Goal: Information Seeking & Learning: Learn about a topic

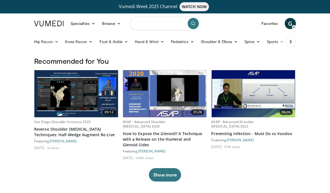
click at [154, 27] on input "Search topics, interventions" at bounding box center [165, 23] width 70 height 13
type input "*********"
click at [194, 24] on icon "submit" at bounding box center [193, 23] width 4 height 4
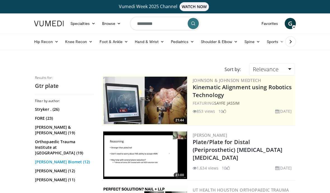
click at [56, 159] on link "Zimmer Biomet (12)" at bounding box center [63, 162] width 57 height 6
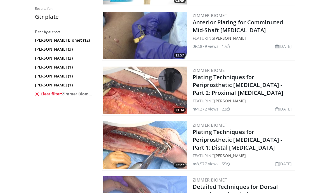
scroll to position [285, 0]
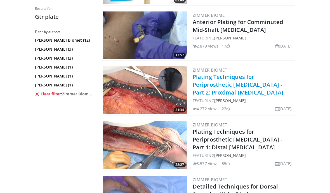
click at [203, 82] on link "Plating Techniques for Periprosthetic [MEDICAL_DATA] - Part 2: Proximal [MEDICA…" at bounding box center [238, 84] width 91 height 23
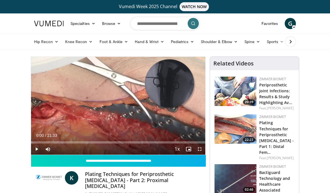
click at [199, 148] on span "Video Player" at bounding box center [199, 149] width 11 height 11
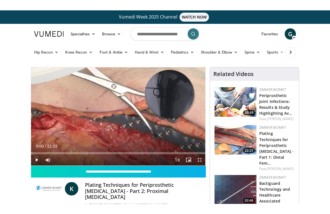
scroll to position [7, 0]
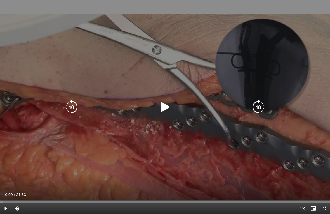
click at [165, 106] on icon "Video Player" at bounding box center [165, 107] width 16 height 16
click at [257, 109] on icon "Video Player" at bounding box center [259, 107] width 16 height 16
click at [258, 109] on icon "Video Player" at bounding box center [259, 107] width 16 height 16
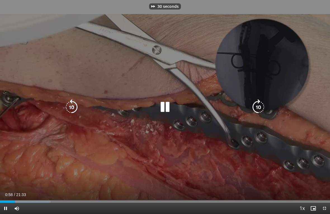
click at [258, 109] on icon "Video Player" at bounding box center [259, 107] width 16 height 16
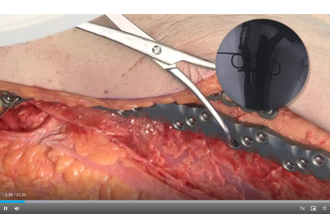
click at [121, 98] on div "40 seconds Tap to unmute" at bounding box center [165, 107] width 330 height 214
click at [161, 124] on div "40 seconds Tap to unmute" at bounding box center [165, 107] width 330 height 214
click at [113, 96] on div "40 seconds Tap to unmute" at bounding box center [165, 107] width 330 height 214
click at [162, 117] on div "40 seconds Tap to unmute" at bounding box center [165, 107] width 330 height 214
click at [155, 161] on div "40 seconds Tap to unmute" at bounding box center [165, 107] width 330 height 214
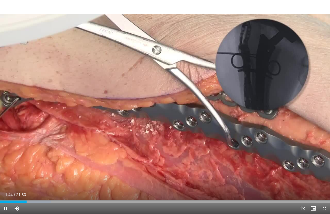
click at [171, 155] on div "40 seconds Tap to unmute" at bounding box center [165, 107] width 330 height 214
click at [193, 101] on div "40 seconds Tap to unmute" at bounding box center [165, 107] width 330 height 214
click at [7, 193] on span "Video Player" at bounding box center [5, 208] width 11 height 11
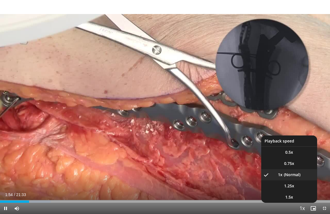
click at [302, 193] on span "Video Player" at bounding box center [303, 208] width 8 height 11
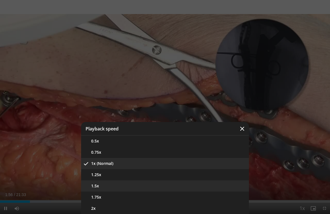
click at [135, 187] on button "1.5x" at bounding box center [165, 185] width 168 height 11
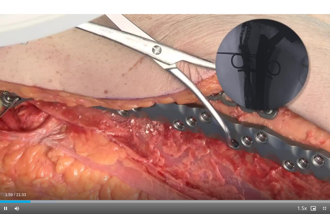
click at [182, 129] on div "40 seconds Tap to unmute" at bounding box center [165, 107] width 330 height 214
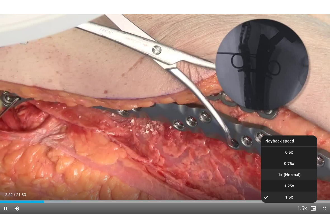
click at [290, 177] on li "1x" at bounding box center [290, 174] width 56 height 11
click at [292, 193] on span "1.5x" at bounding box center [290, 197] width 8 height 6
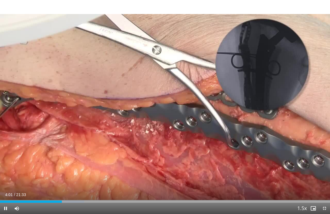
click at [222, 123] on div "40 seconds Tap to unmute" at bounding box center [165, 107] width 330 height 214
drag, startPoint x: 246, startPoint y: 125, endPoint x: 261, endPoint y: 127, distance: 15.1
click at [258, 125] on div "40 seconds Tap to unmute" at bounding box center [165, 107] width 330 height 214
click at [69, 193] on div "Progress Bar" at bounding box center [64, 201] width 40 height 2
click at [76, 193] on div "Progress Bar" at bounding box center [67, 201] width 45 height 2
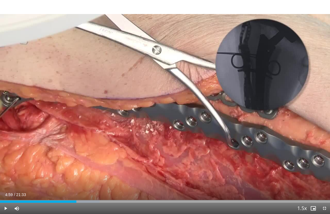
click at [83, 193] on div "Progress Bar" at bounding box center [81, 201] width 37 height 2
click at [97, 193] on div "Progress Bar" at bounding box center [89, 201] width 37 height 2
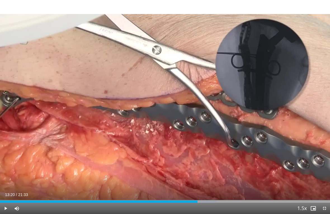
click at [204, 193] on div "Progress Bar" at bounding box center [196, 201] width 41 height 2
click at [215, 193] on div "Loaded : 67.25%" at bounding box center [165, 201] width 330 height 2
click at [232, 193] on div "Current Time 14:01 / Duration 21:33 Pause Skip Backward Skip Forward Mute Loade…" at bounding box center [165, 208] width 330 height 11
click at [243, 193] on div "Loaded : 71.11%" at bounding box center [165, 201] width 330 height 2
click at [254, 193] on div "Loaded : 74.98%" at bounding box center [165, 201] width 330 height 2
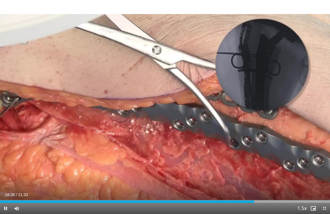
click at [269, 193] on div "Current Time 16:36 / Duration 21:33 Pause Skip Backward Skip Forward Mute Loade…" at bounding box center [165, 208] width 330 height 11
click at [274, 193] on div "Loaded : 78.07%" at bounding box center [165, 201] width 330 height 2
click at [96, 9] on div "40 seconds Tap to unmute" at bounding box center [165, 107] width 330 height 214
click at [72, 25] on div "40 seconds Tap to unmute" at bounding box center [165, 107] width 330 height 214
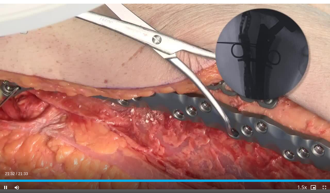
scroll to position [6, 0]
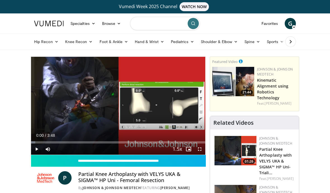
click at [142, 23] on input "Search topics, interventions" at bounding box center [165, 23] width 70 height 13
type input "**********"
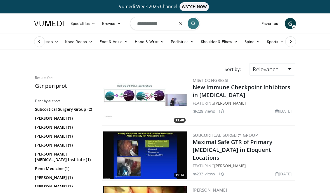
click at [166, 24] on input "**********" at bounding box center [165, 23] width 70 height 13
type input "**********"
drag, startPoint x: 166, startPoint y: 24, endPoint x: 211, endPoint y: 27, distance: 45.5
click at [211, 27] on nav "Specialties Adult & Family Medicine Allergy, Asthma, Immunology Anesthesiology …" at bounding box center [165, 23] width 269 height 20
click at [195, 23] on icon "submit" at bounding box center [193, 23] width 4 height 4
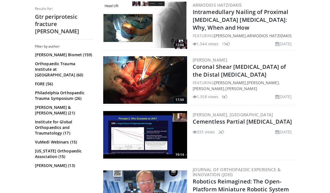
scroll to position [693, 0]
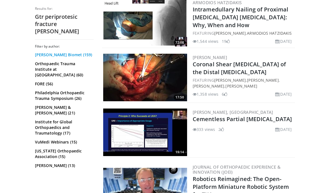
click at [58, 52] on link "[PERSON_NAME] Biomet (159)" at bounding box center [63, 55] width 57 height 6
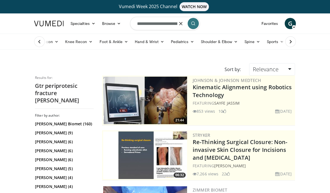
click at [180, 23] on form "**********" at bounding box center [165, 23] width 70 height 20
click at [176, 23] on button "button" at bounding box center [181, 23] width 11 height 11
type input "*********"
click at [192, 24] on icon "submit" at bounding box center [193, 23] width 4 height 4
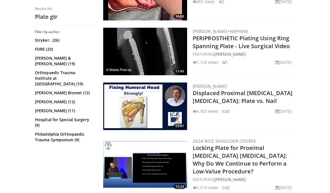
scroll to position [714, 0]
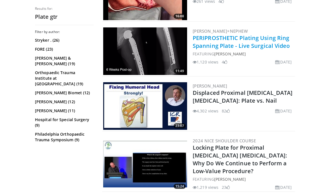
click at [206, 34] on link "PERIPROSTHETIC Plating Using Ring Spanning Plate - Live Surgical Video" at bounding box center [241, 41] width 97 height 15
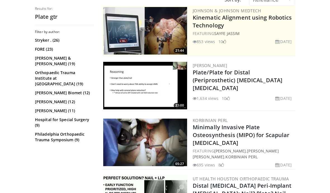
scroll to position [63, 0]
